Goal: Complete application form: Complete application form

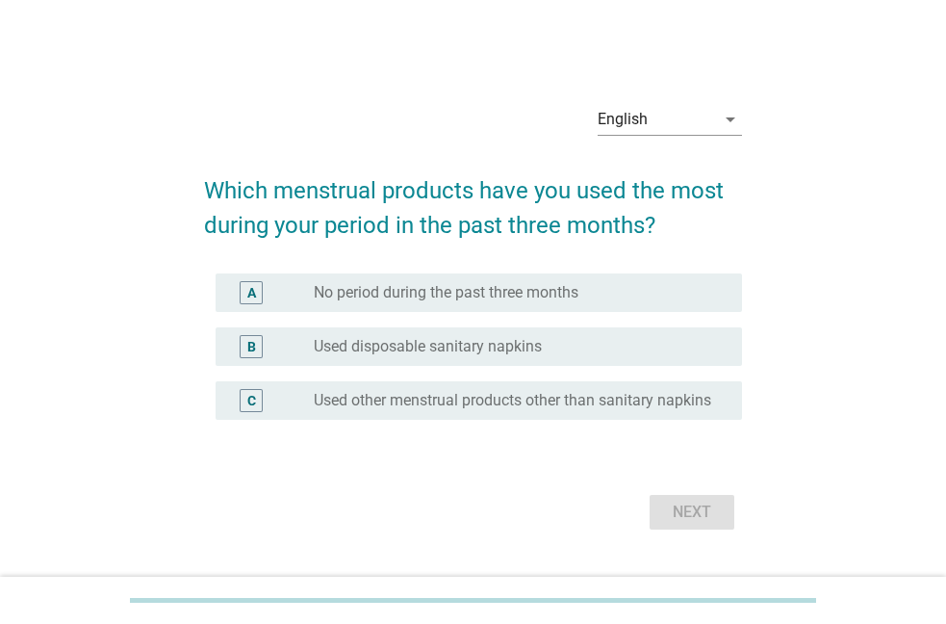
click at [294, 344] on div "B" at bounding box center [272, 346] width 83 height 23
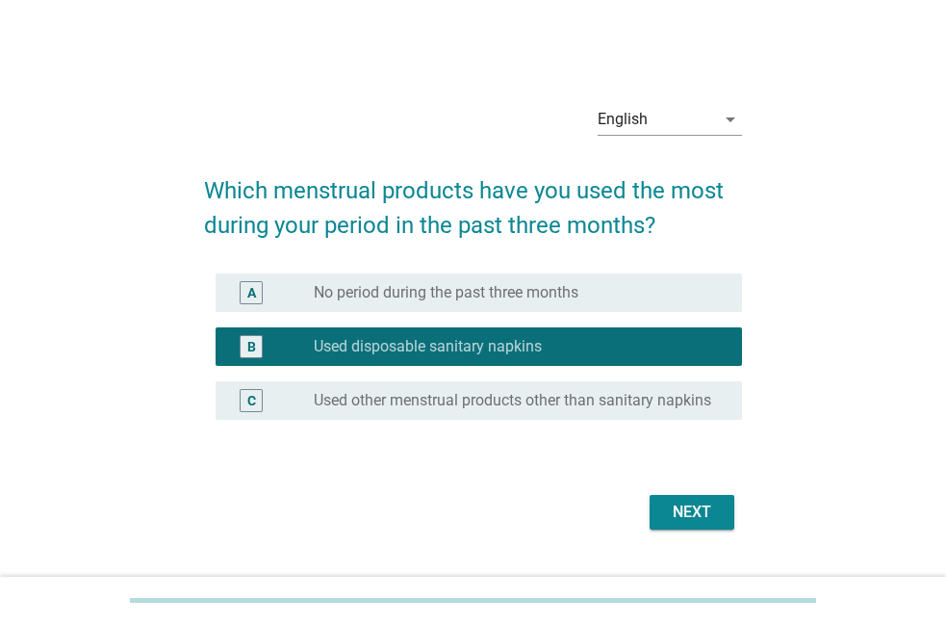
click at [686, 520] on div "Next" at bounding box center [692, 512] width 54 height 23
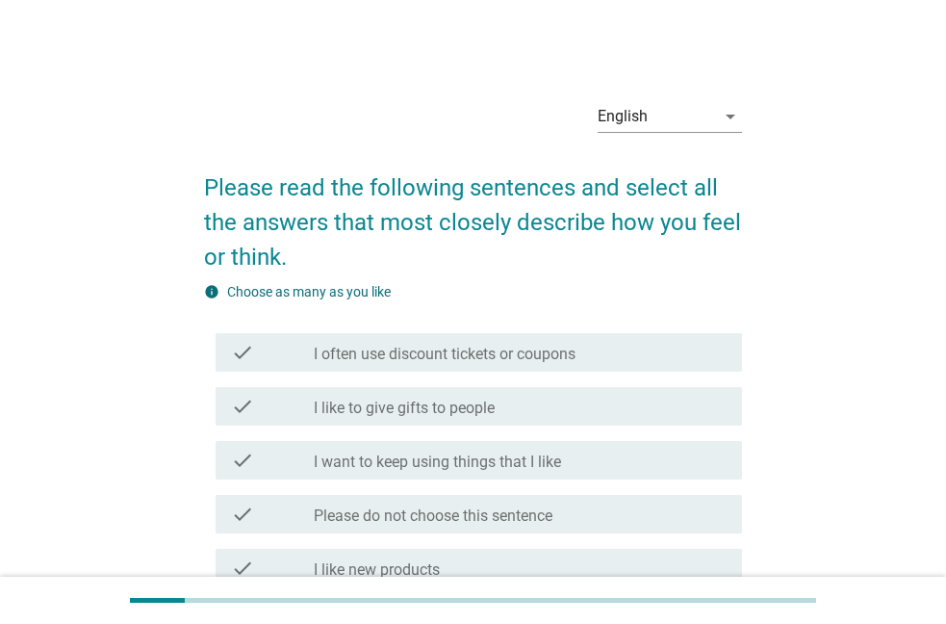
click at [376, 398] on div "check_box_outline_blank I like to give gifts to people" at bounding box center [520, 406] width 413 height 23
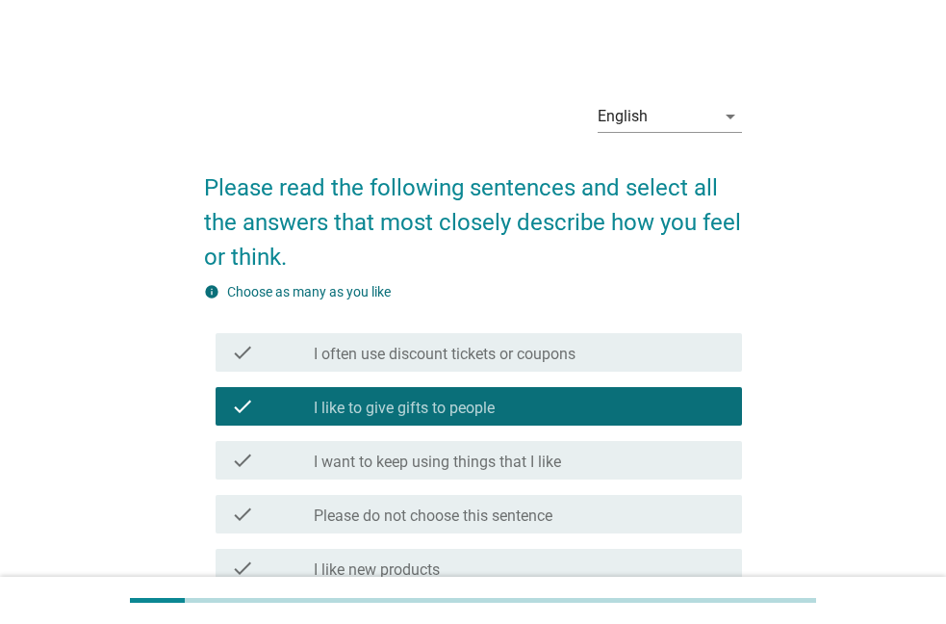
scroll to position [188, 0]
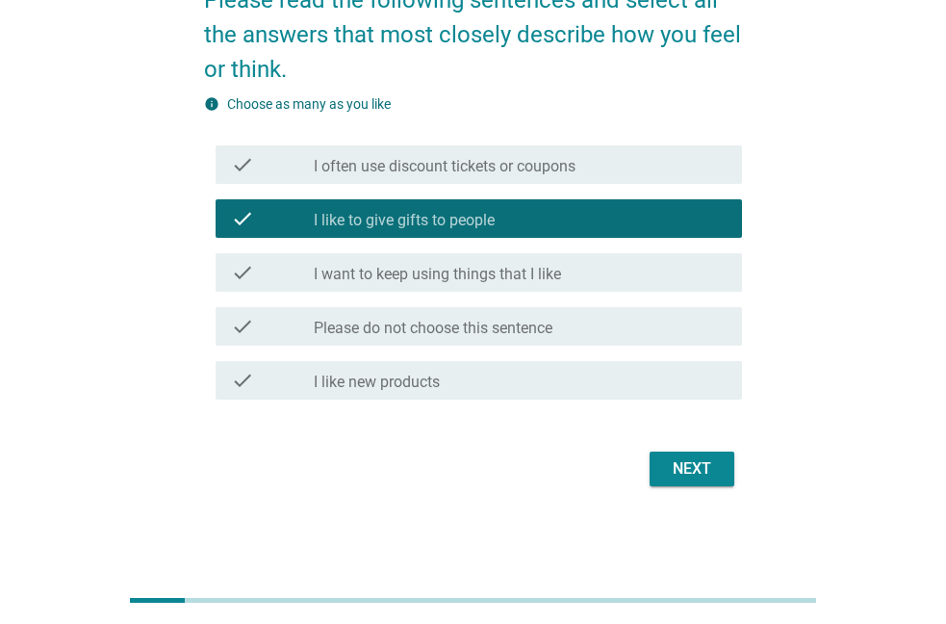
click at [719, 469] on div "Next" at bounding box center [692, 468] width 54 height 23
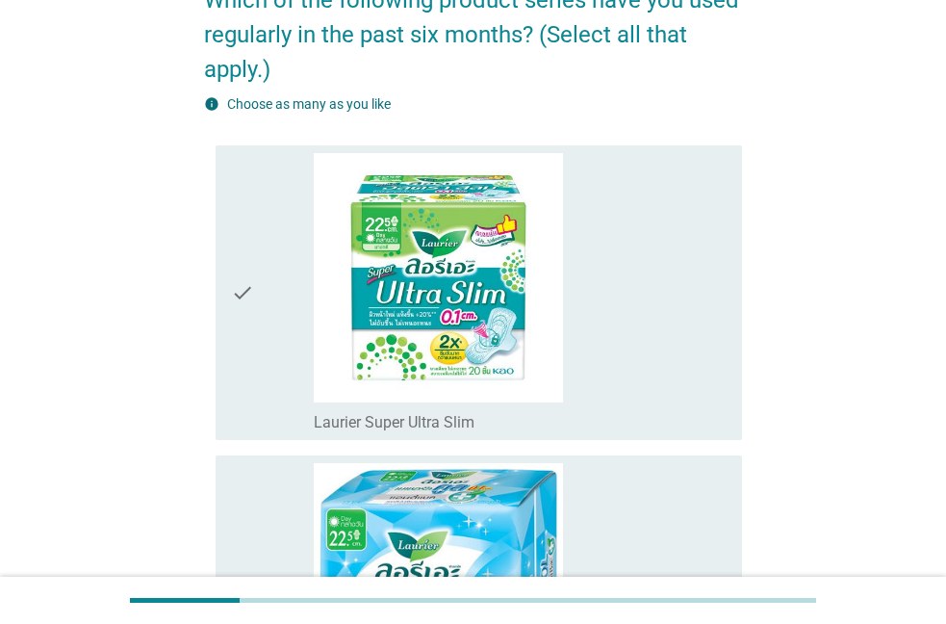
scroll to position [0, 0]
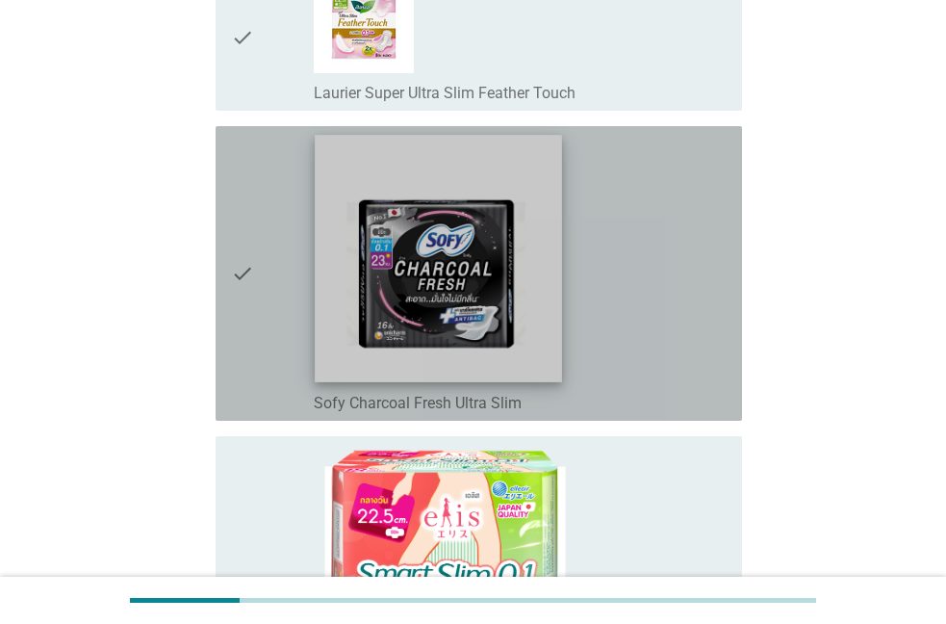
click at [373, 307] on img at bounding box center [438, 258] width 247 height 247
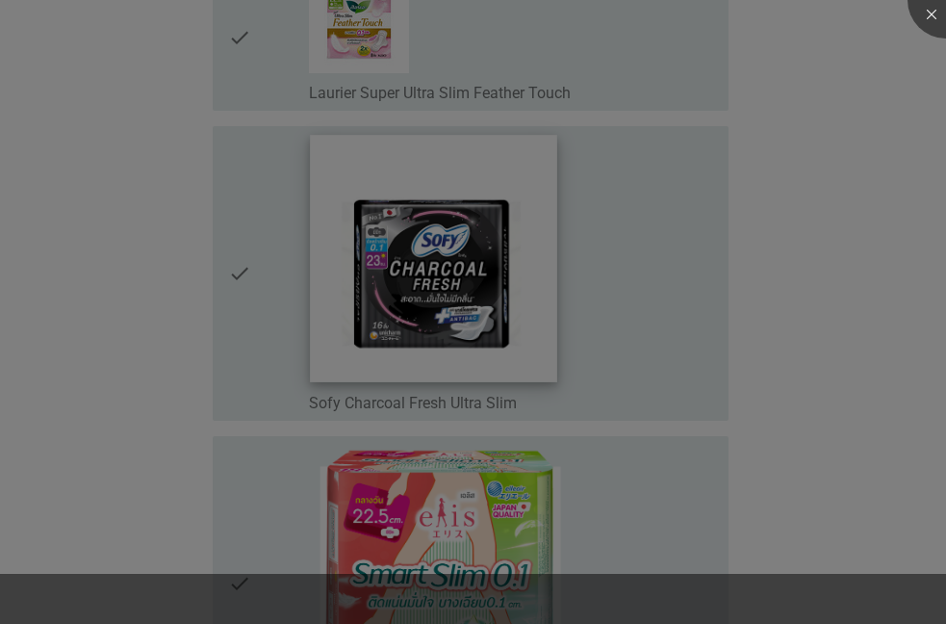
scroll to position [1646, 0]
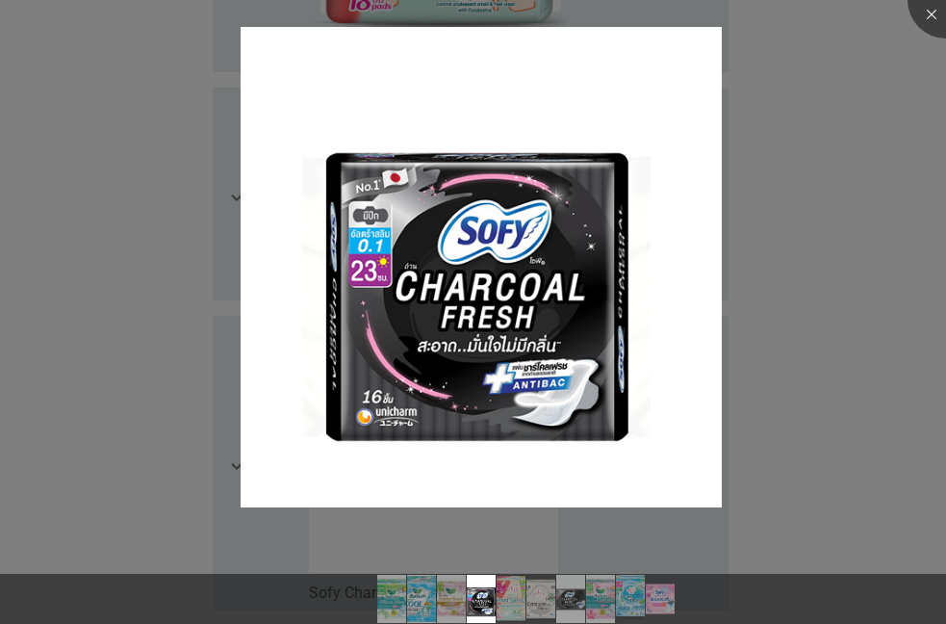
click at [186, 246] on div at bounding box center [473, 312] width 946 height 624
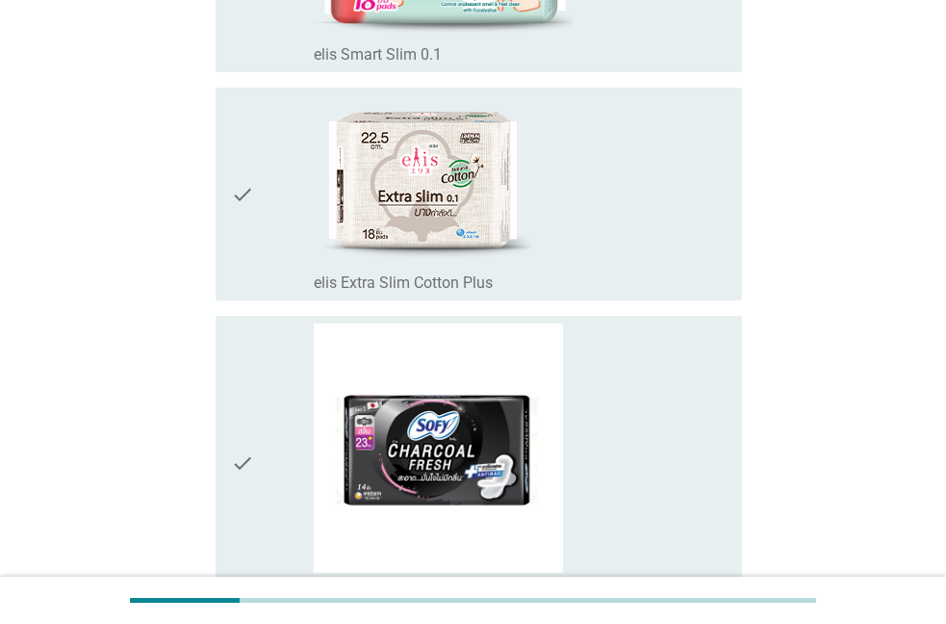
scroll to position [1207, 0]
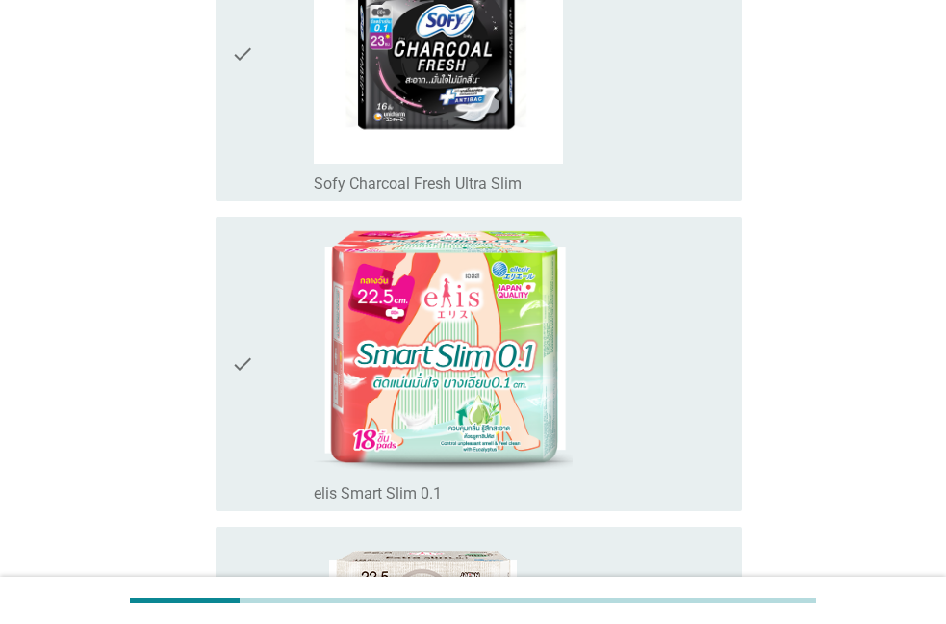
click at [275, 116] on div "check" at bounding box center [272, 53] width 83 height 279
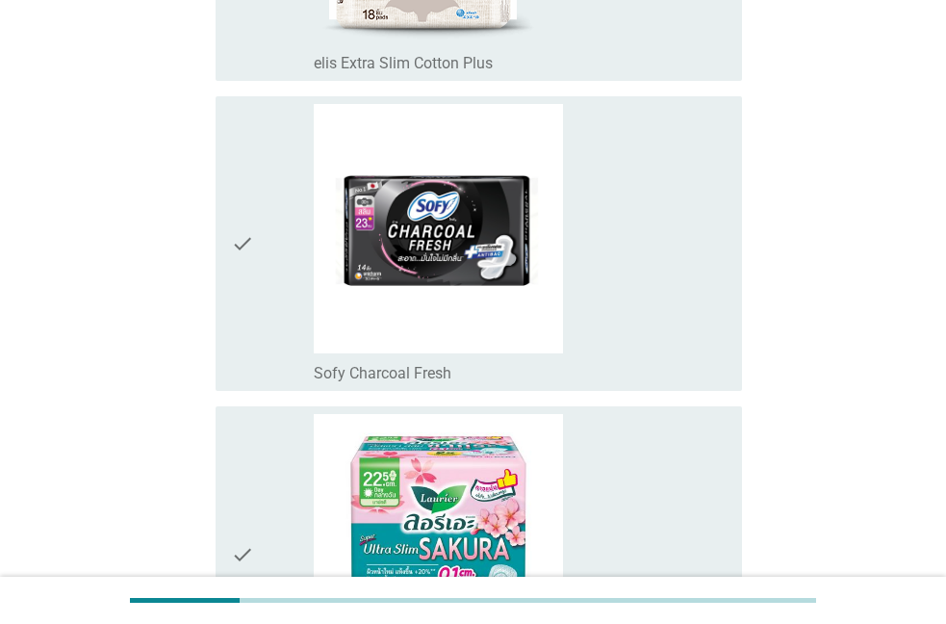
click at [273, 225] on div "check" at bounding box center [272, 243] width 83 height 279
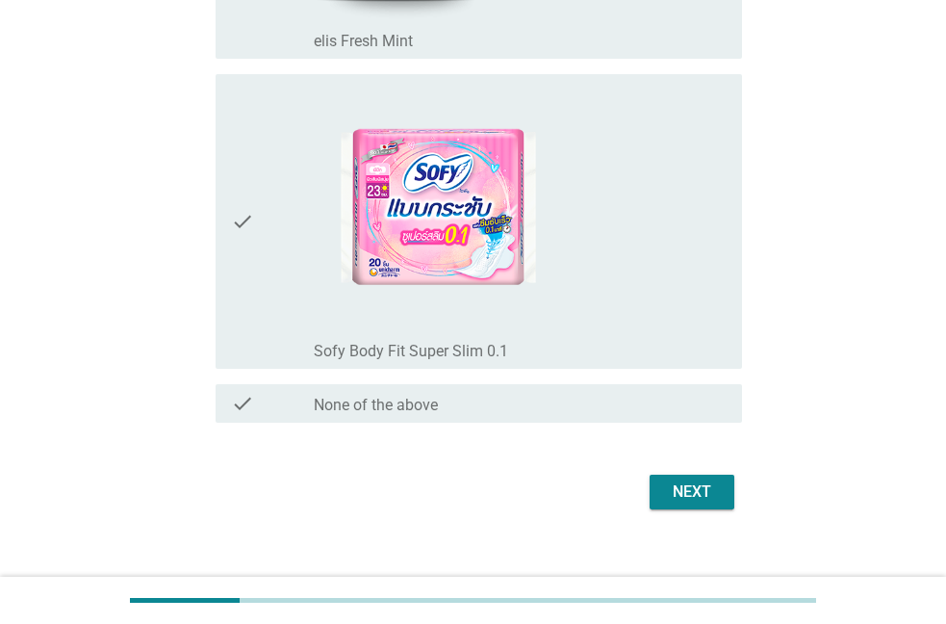
scroll to position [2762, 0]
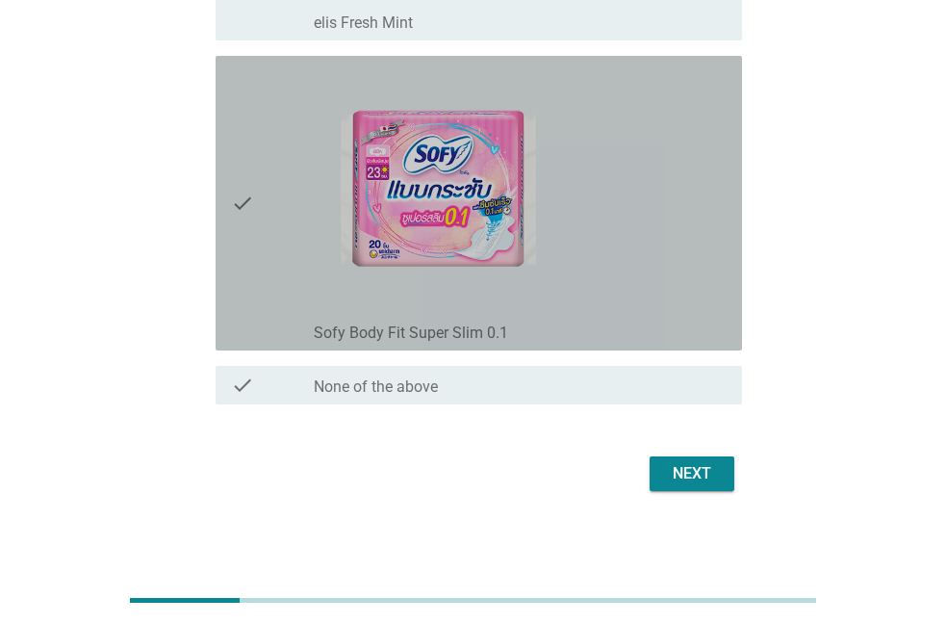
click at [258, 213] on div "check" at bounding box center [272, 203] width 83 height 279
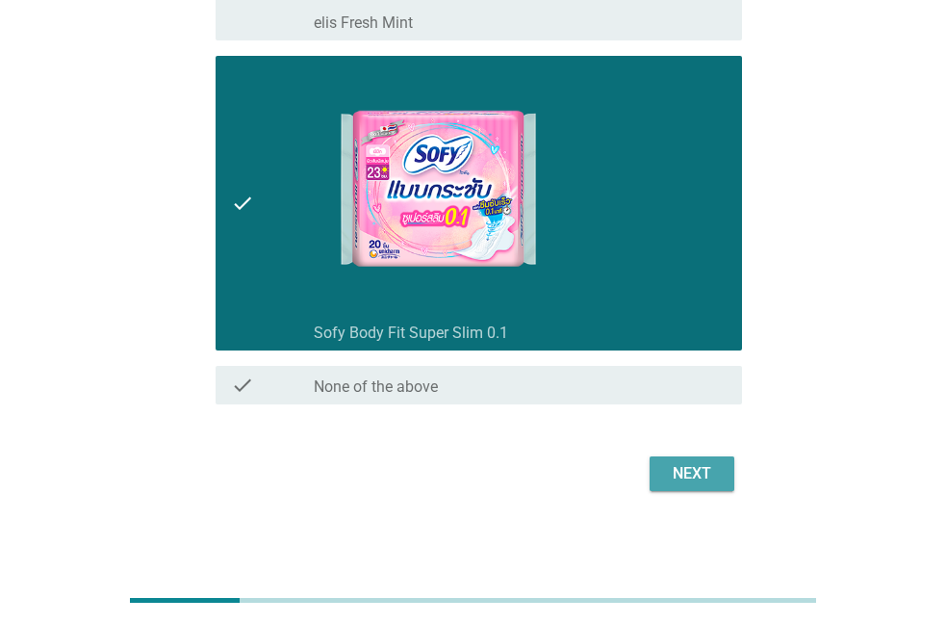
click at [696, 474] on div "Next" at bounding box center [692, 473] width 54 height 23
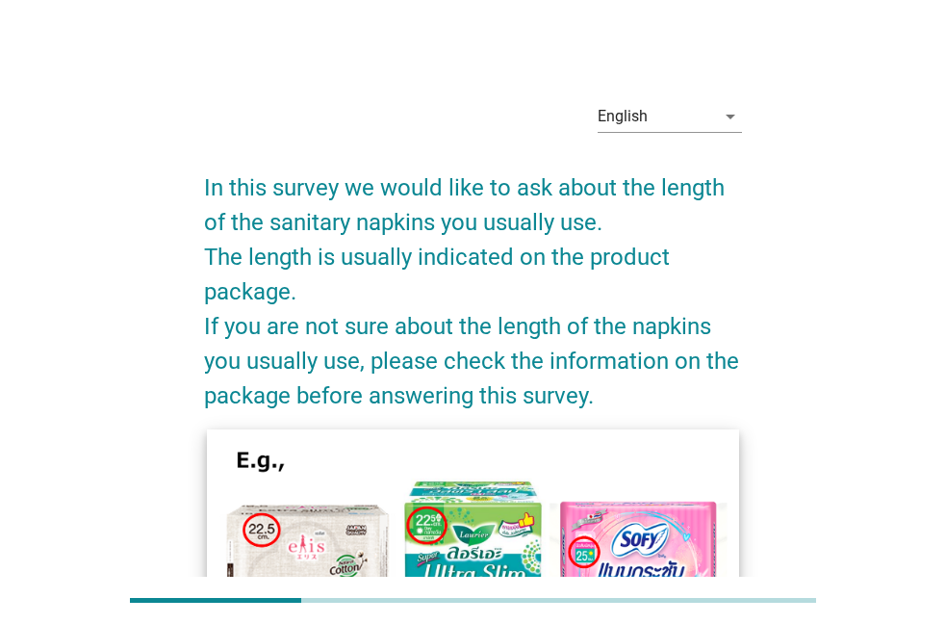
scroll to position [274, 0]
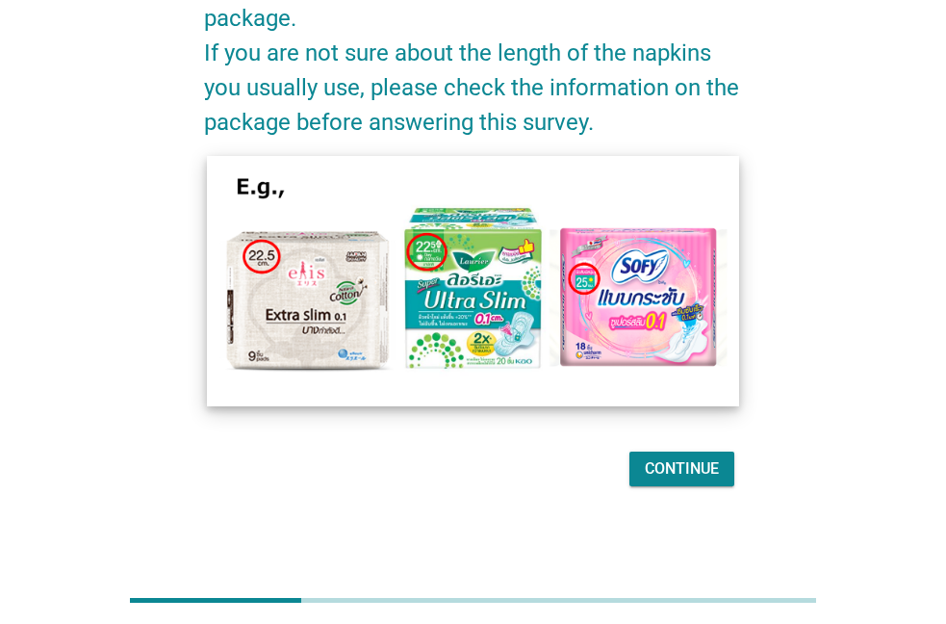
click at [344, 343] on img at bounding box center [473, 281] width 533 height 250
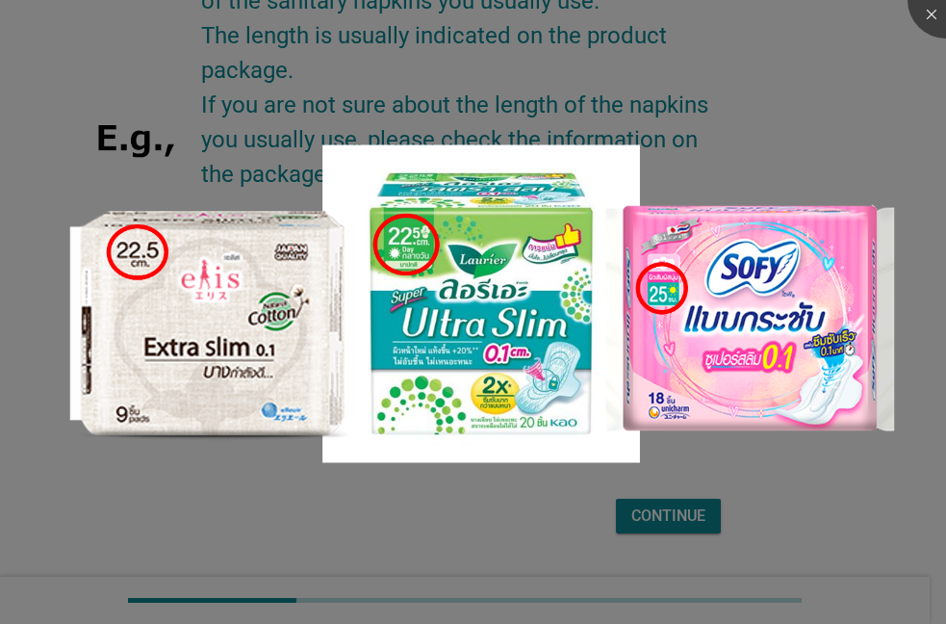
click at [686, 522] on div at bounding box center [473, 312] width 946 height 624
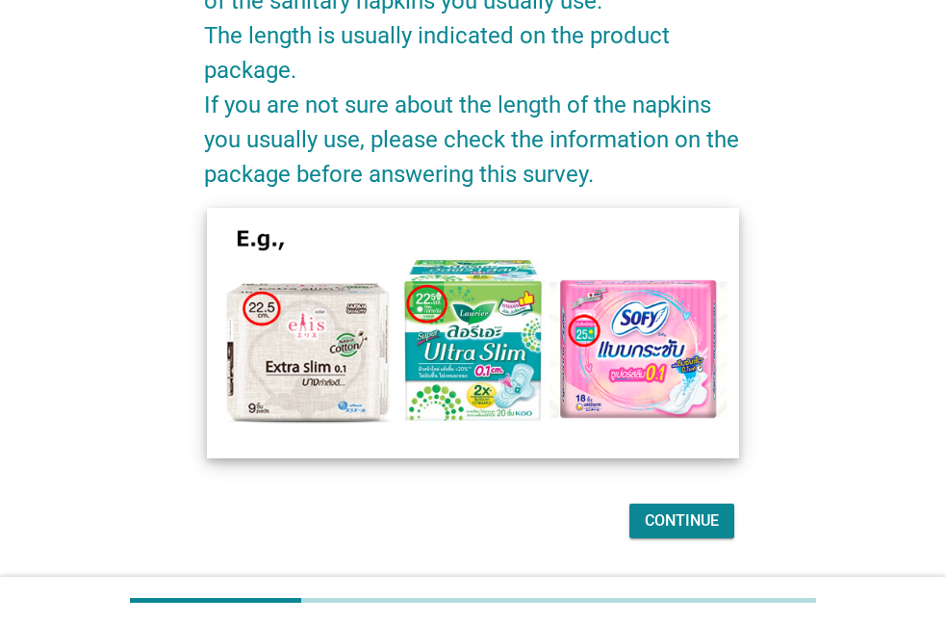
click at [321, 245] on img at bounding box center [473, 333] width 533 height 250
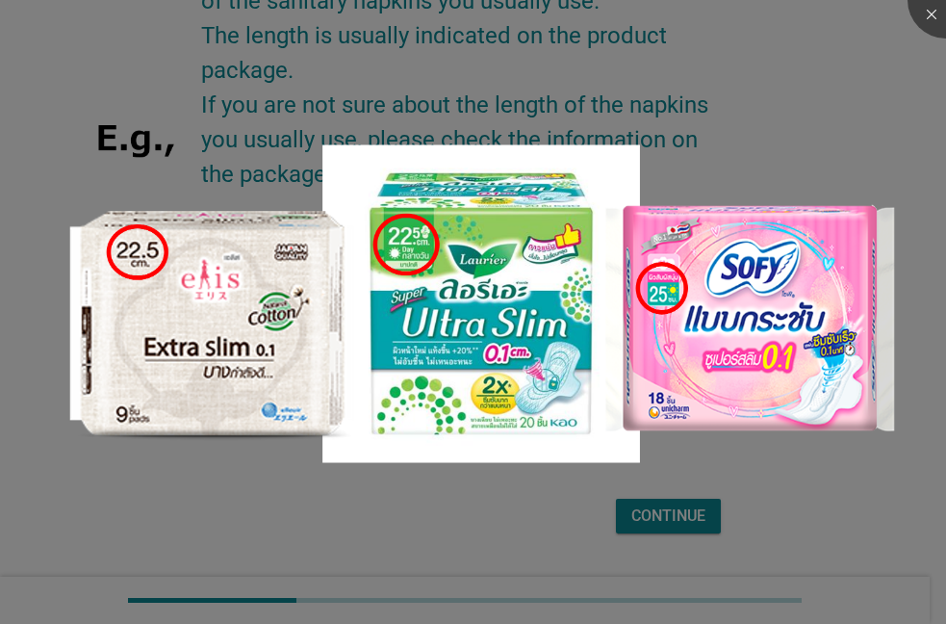
click at [640, 500] on div at bounding box center [473, 312] width 946 height 624
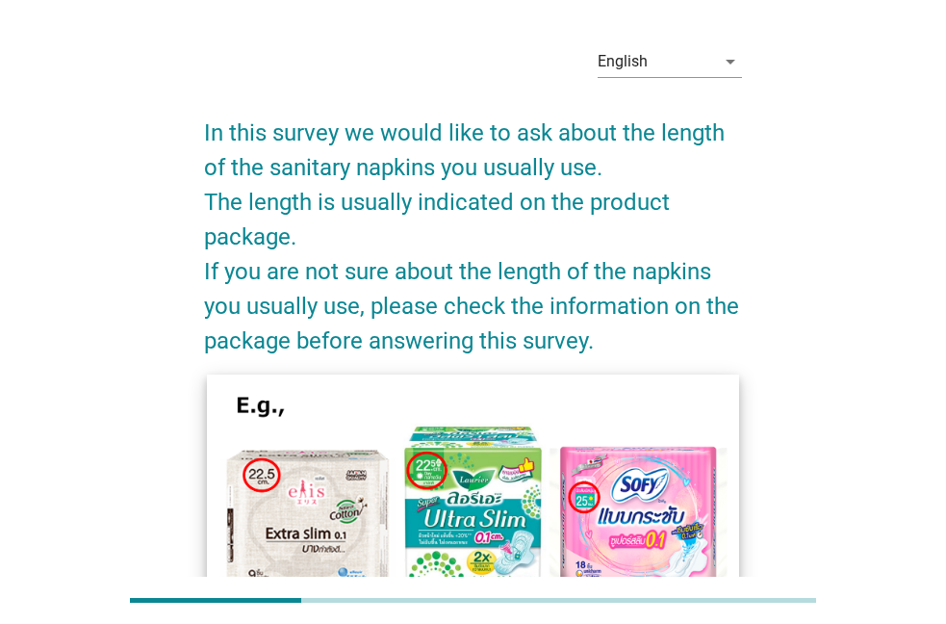
scroll to position [0, 0]
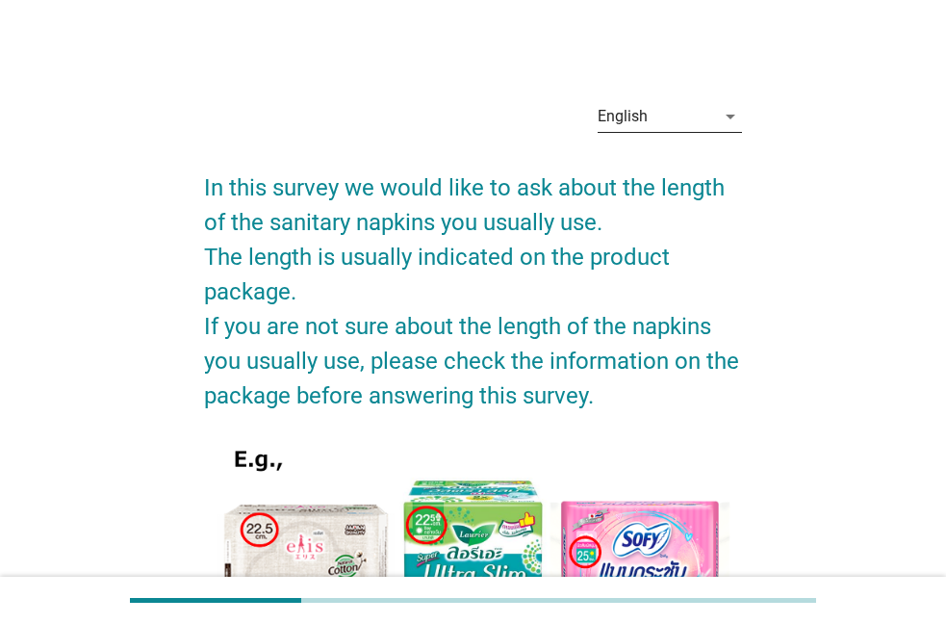
click at [708, 132] on div "English arrow_drop_down" at bounding box center [670, 116] width 144 height 31
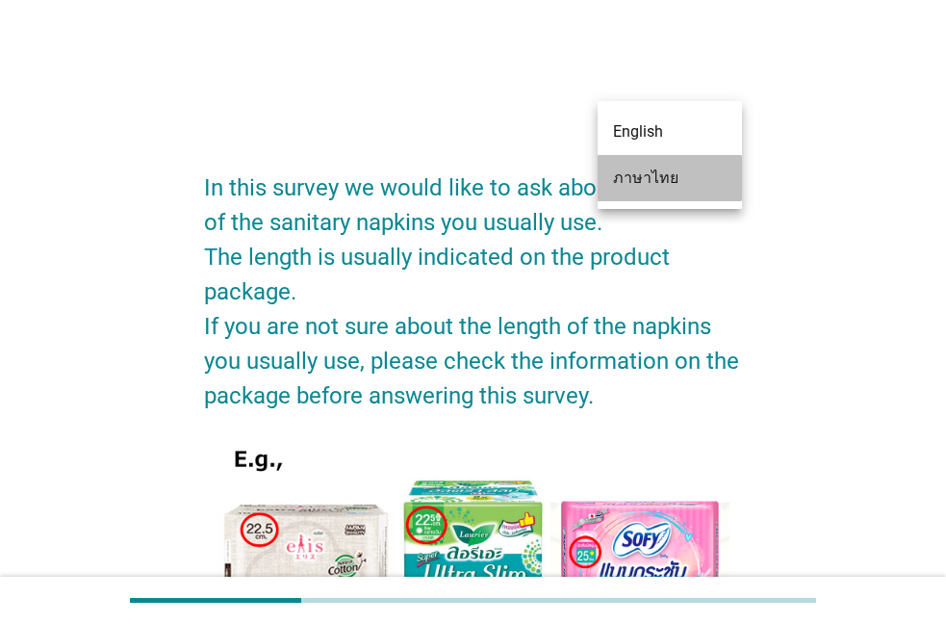
click at [656, 180] on div "ภาษาไทย" at bounding box center [670, 178] width 114 height 23
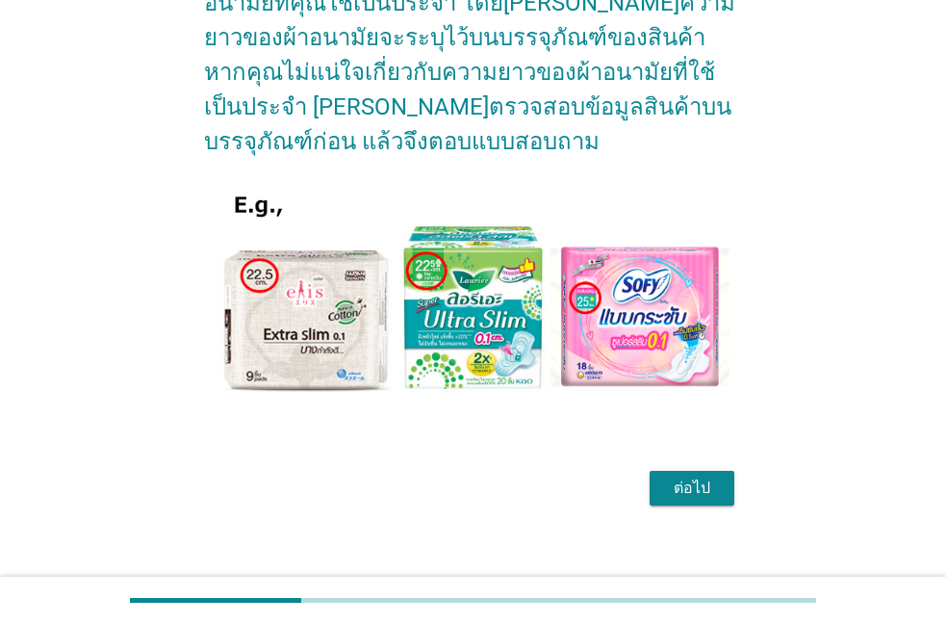
scroll to position [240, 0]
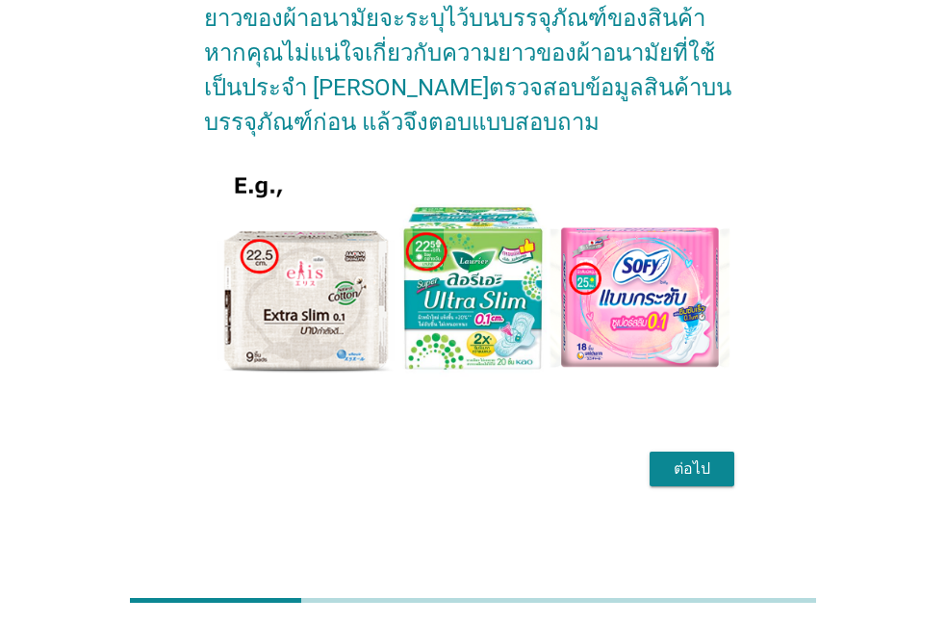
click at [683, 483] on button "ต่อไป" at bounding box center [692, 468] width 85 height 35
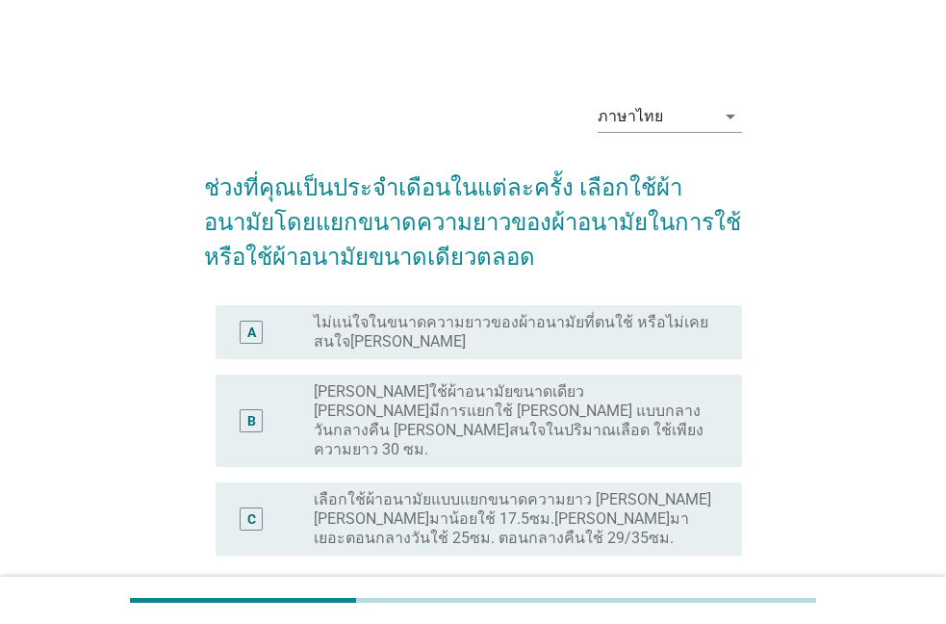
click at [335, 333] on label "ไม่แน่ใจในขนาดความยาวของผ้าอนามัยที่ตนใช้ หรือไม่เคยสนใจ[PERSON_NAME]" at bounding box center [513, 332] width 398 height 39
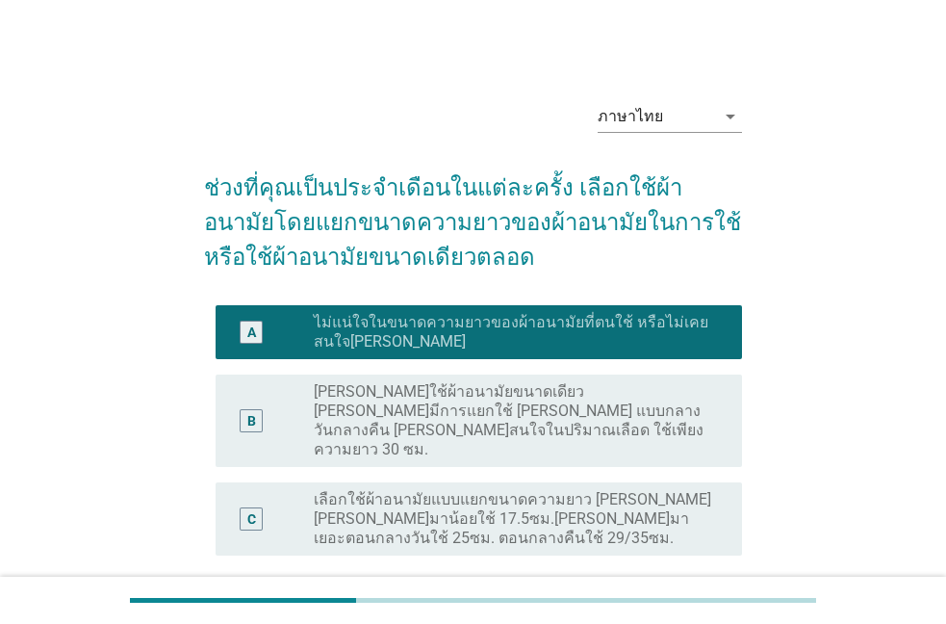
click at [321, 490] on label "เลือกใช้ผ้าอนามัยแบบแยกขนาดความยาว [PERSON_NAME] [PERSON_NAME]มาน้อยใช้ 17.5ซม.…" at bounding box center [513, 519] width 398 height 58
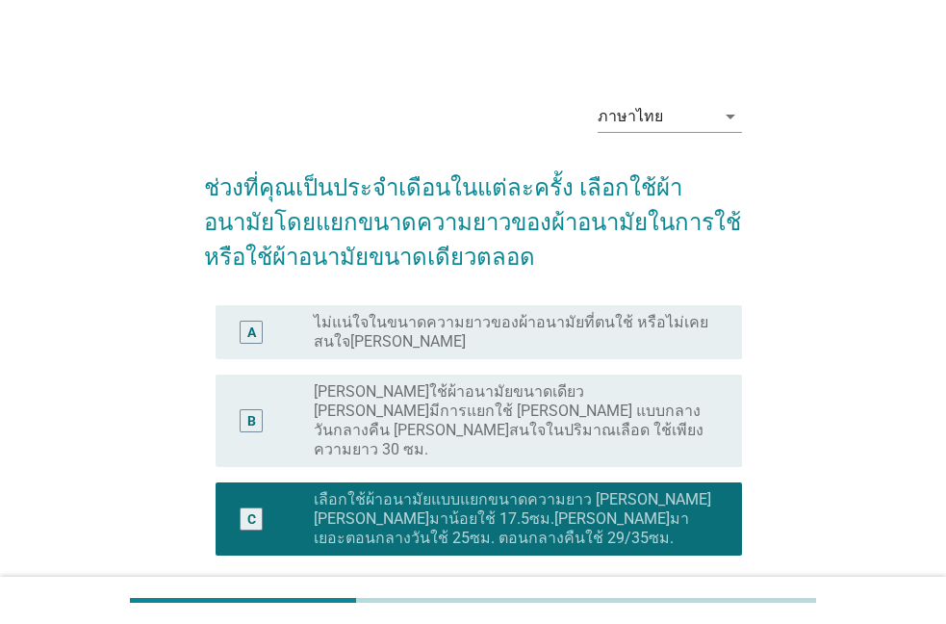
scroll to position [141, 0]
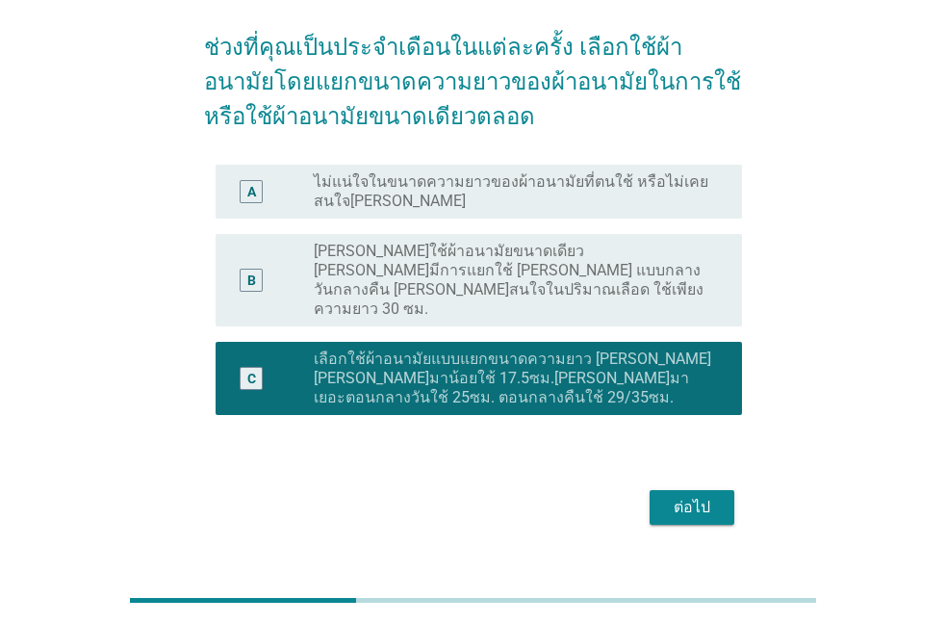
click at [696, 496] on div "ต่อไป" at bounding box center [692, 507] width 54 height 23
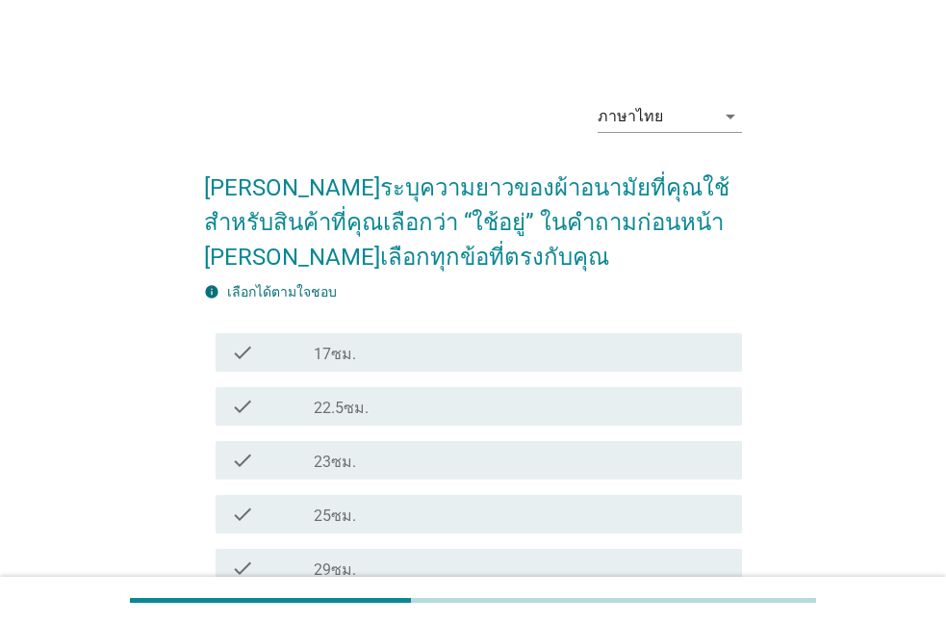
scroll to position [219, 0]
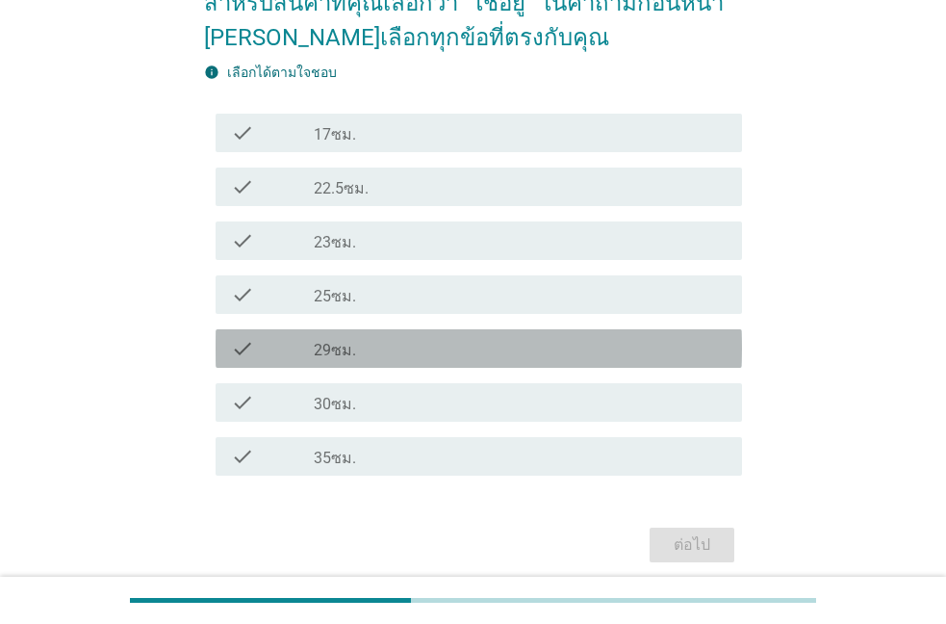
click at [333, 345] on label "29ซม." at bounding box center [335, 350] width 42 height 19
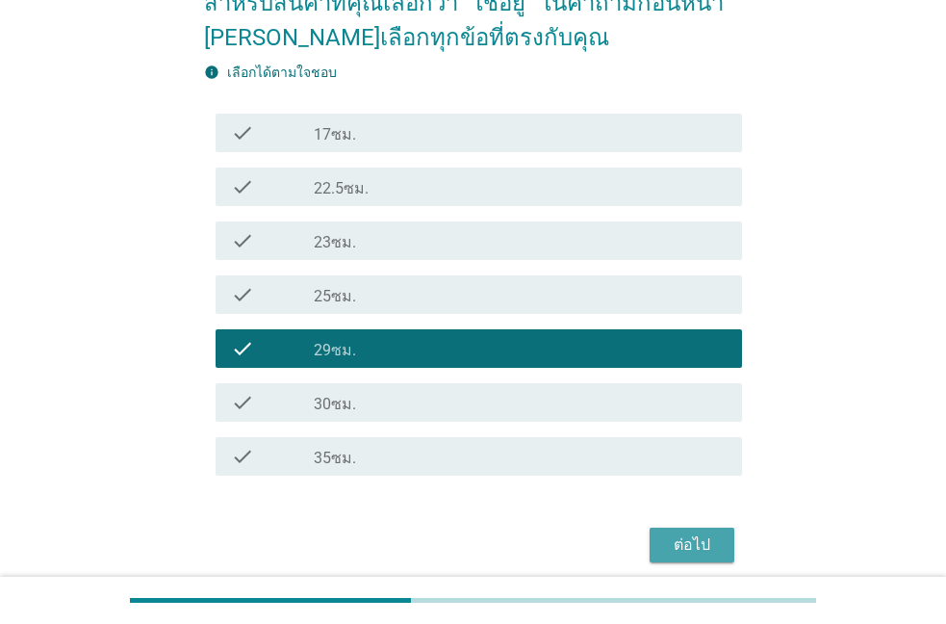
click at [673, 551] on div "ต่อไป" at bounding box center [692, 544] width 54 height 23
